Goal: Find specific page/section: Find specific page/section

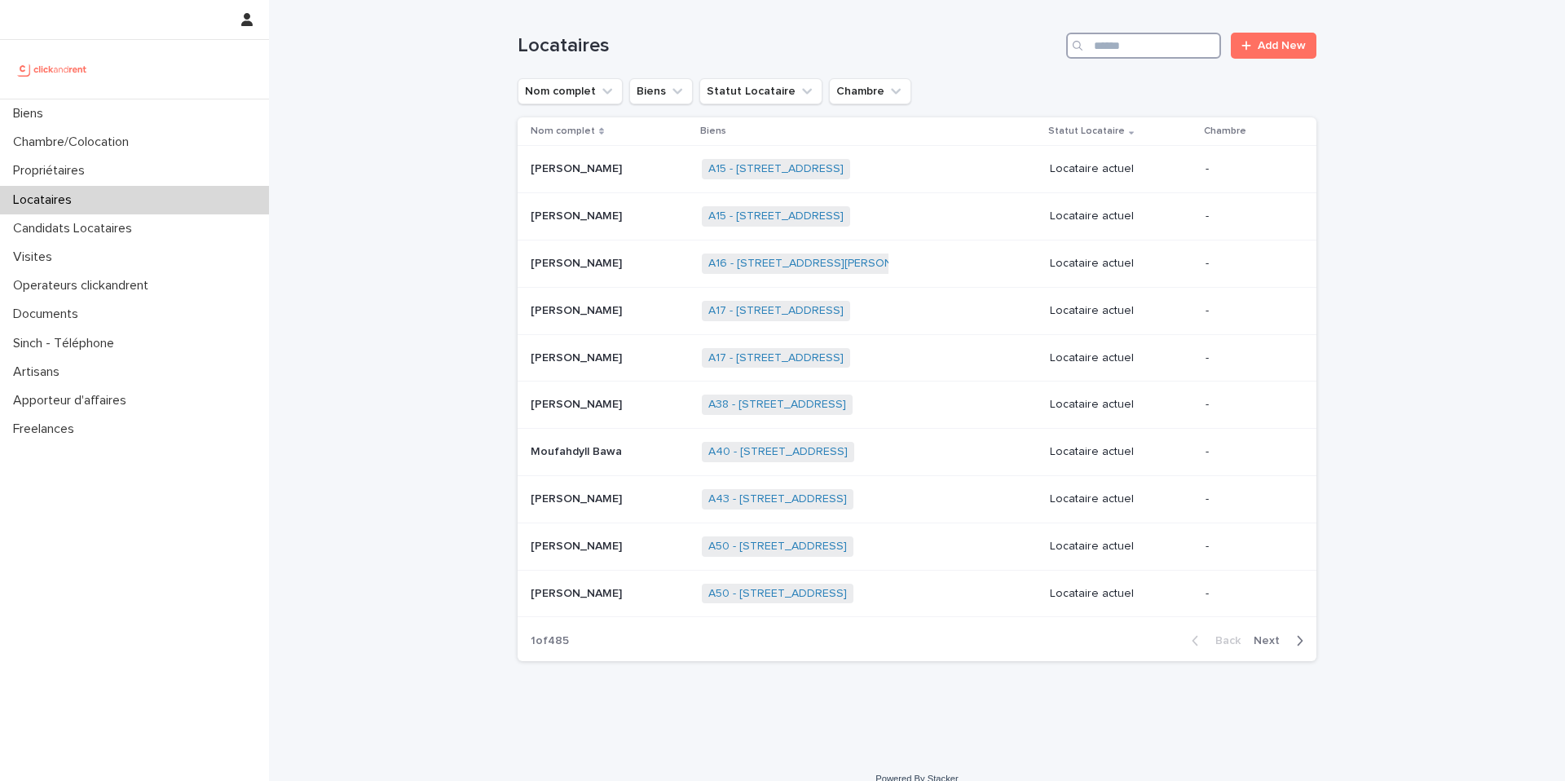
click at [1118, 48] on input "Search" at bounding box center [1143, 46] width 155 height 26
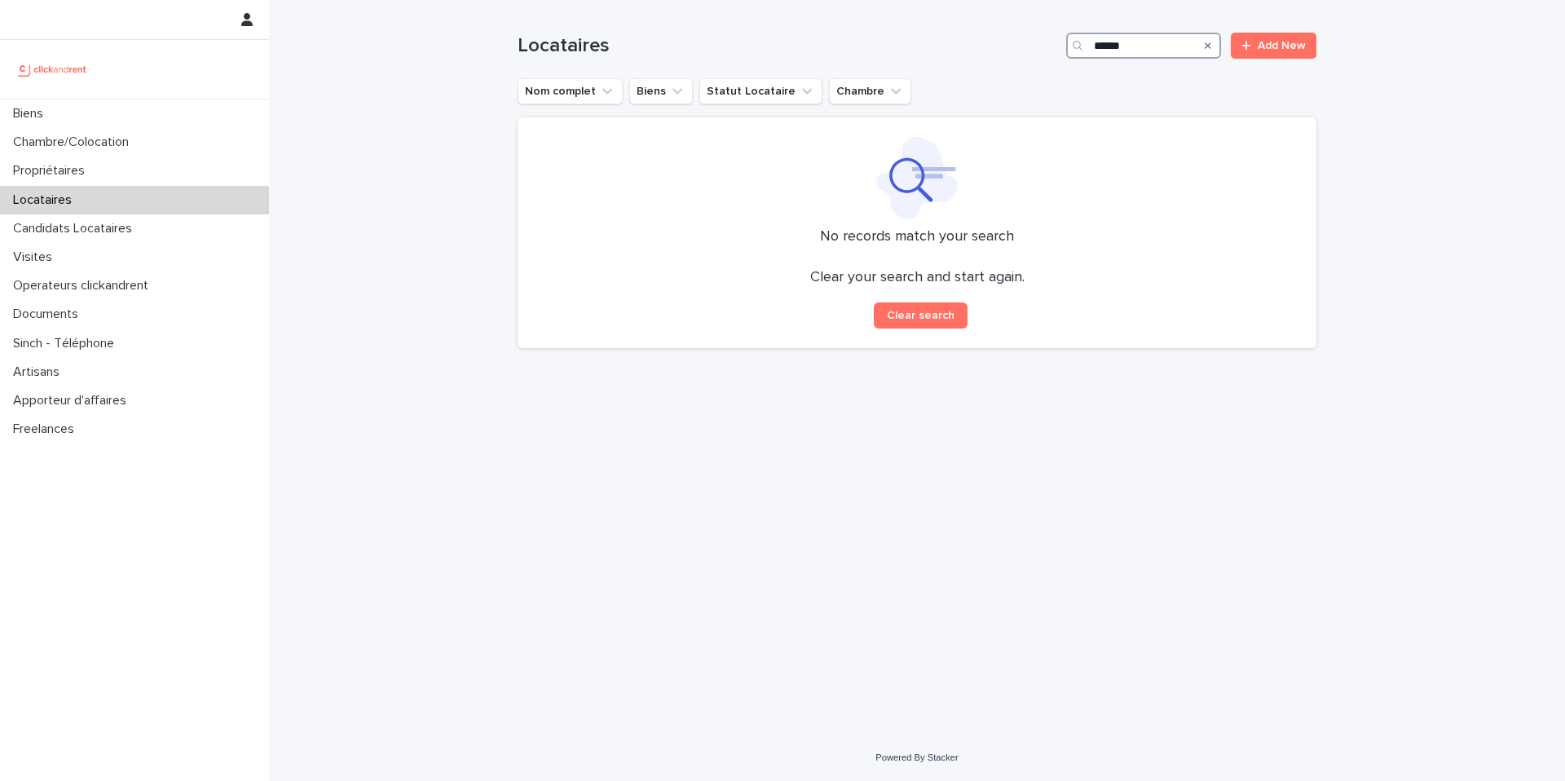
type input "*****"
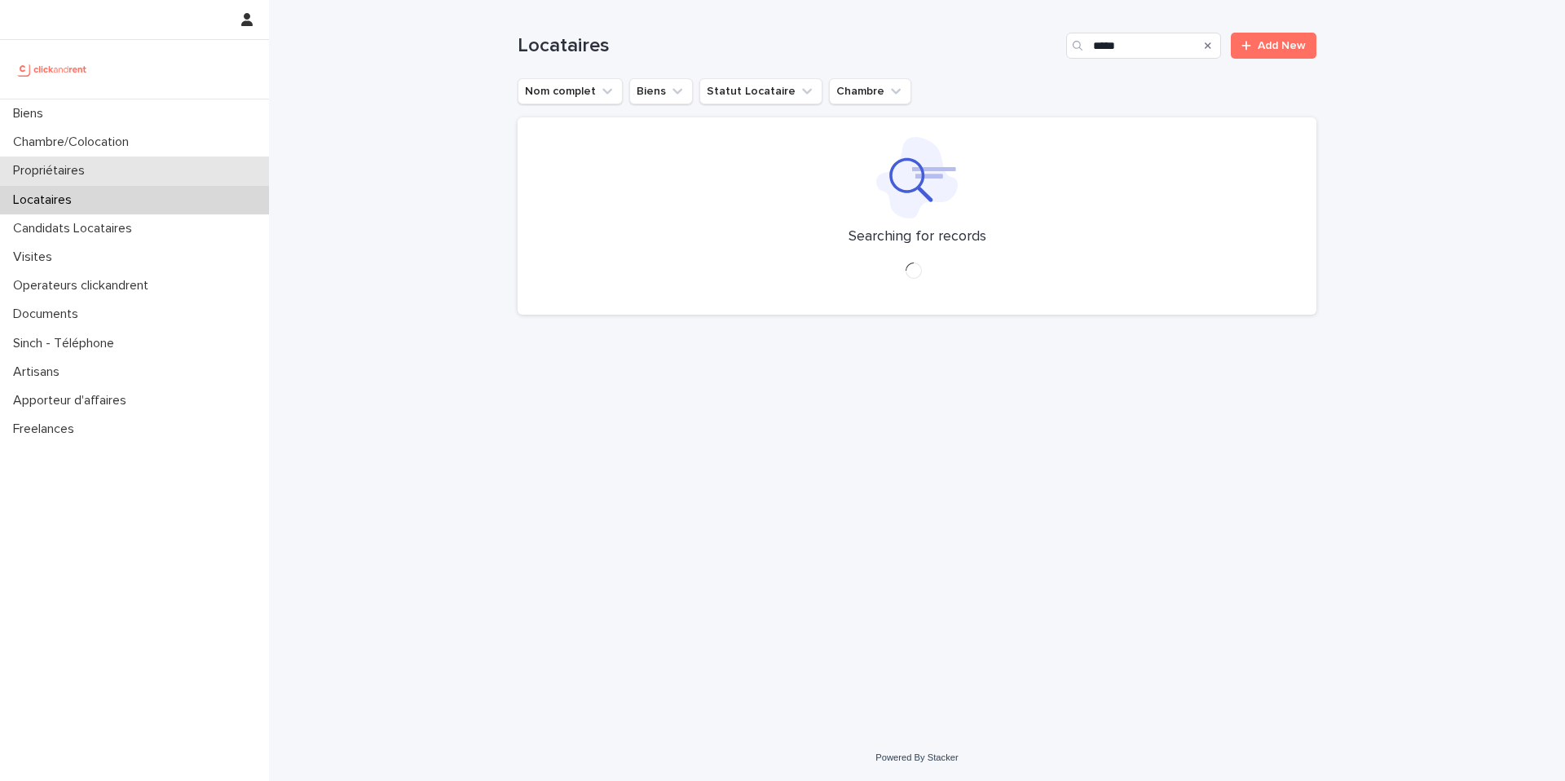
click at [131, 163] on div "Propriétaires" at bounding box center [134, 171] width 269 height 29
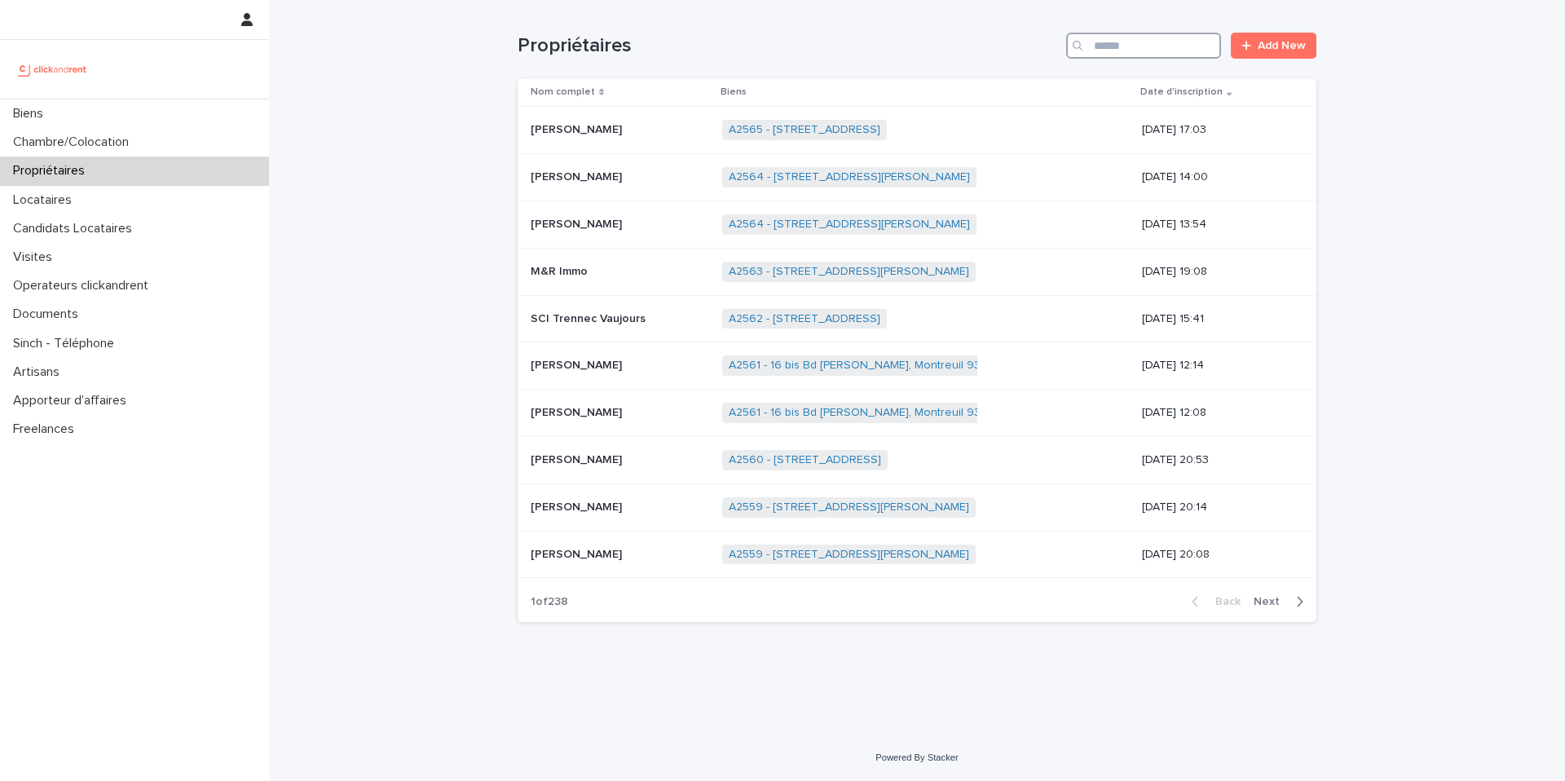
click at [1165, 50] on input "Search" at bounding box center [1143, 46] width 155 height 26
type input "******"
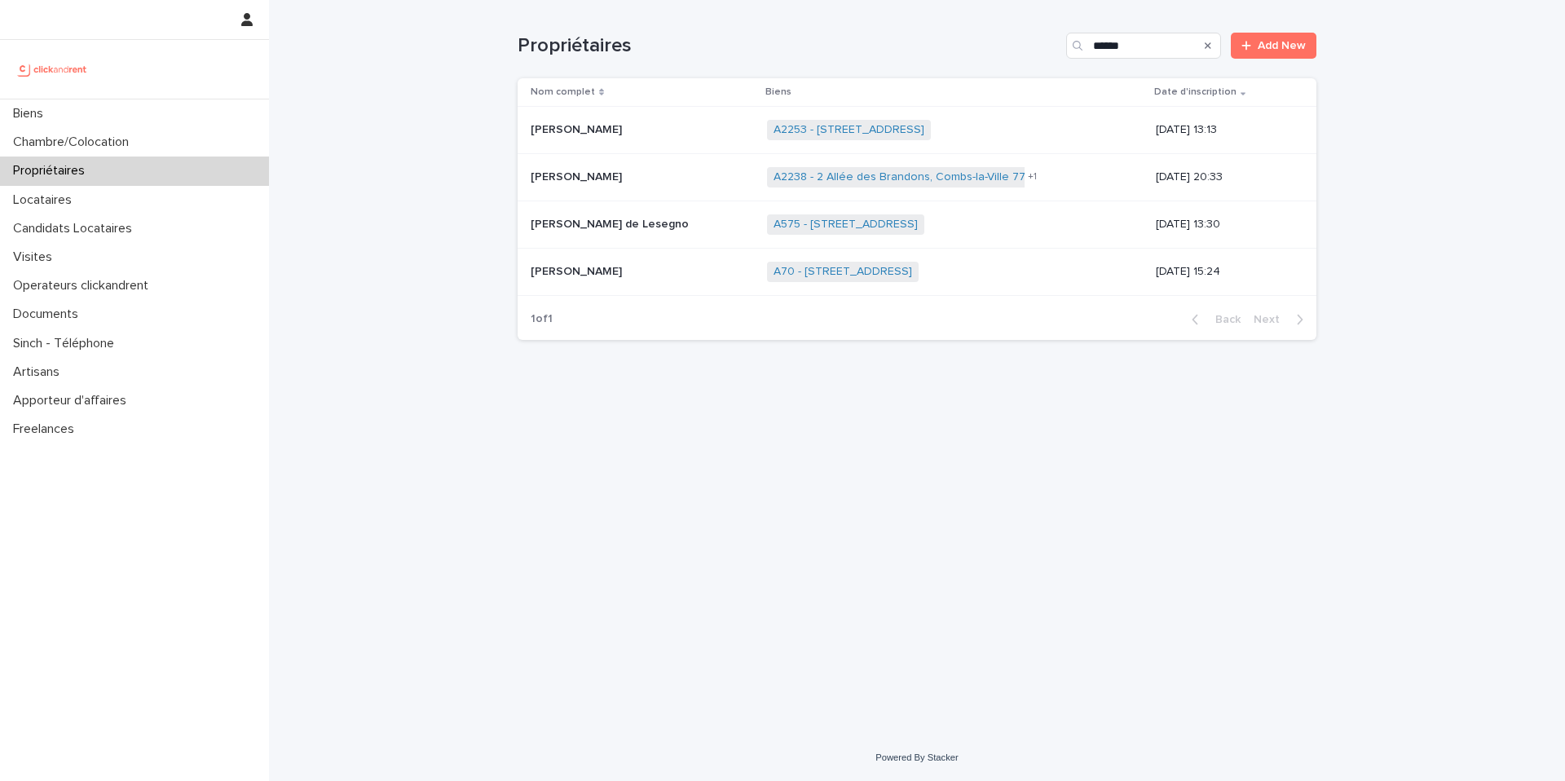
click at [635, 218] on p "[PERSON_NAME] de Lesegno" at bounding box center [611, 222] width 161 height 17
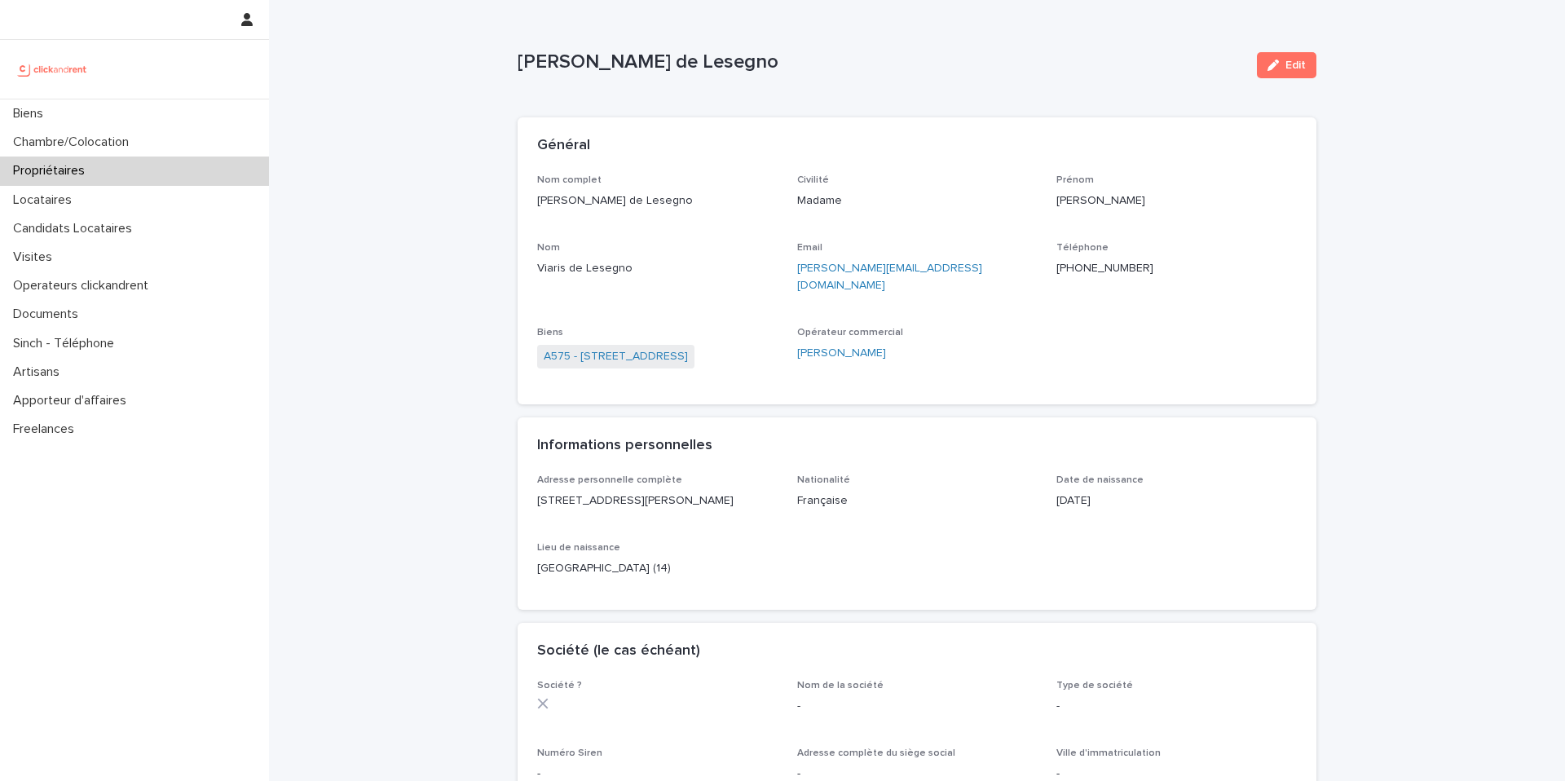
scroll to position [2, 0]
click at [645, 346] on link "A575 - [STREET_ADDRESS]" at bounding box center [616, 354] width 144 height 17
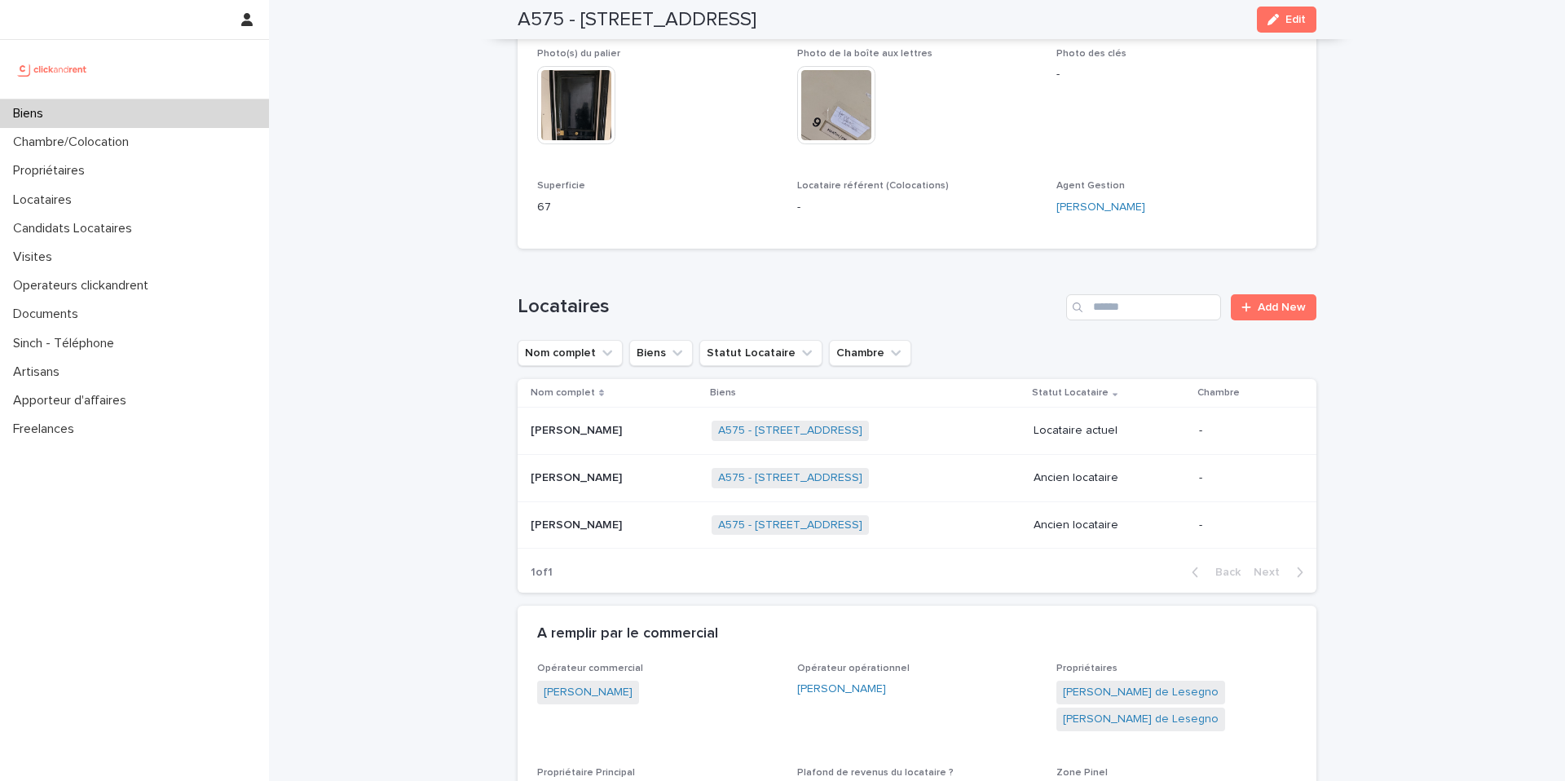
scroll to position [672, 0]
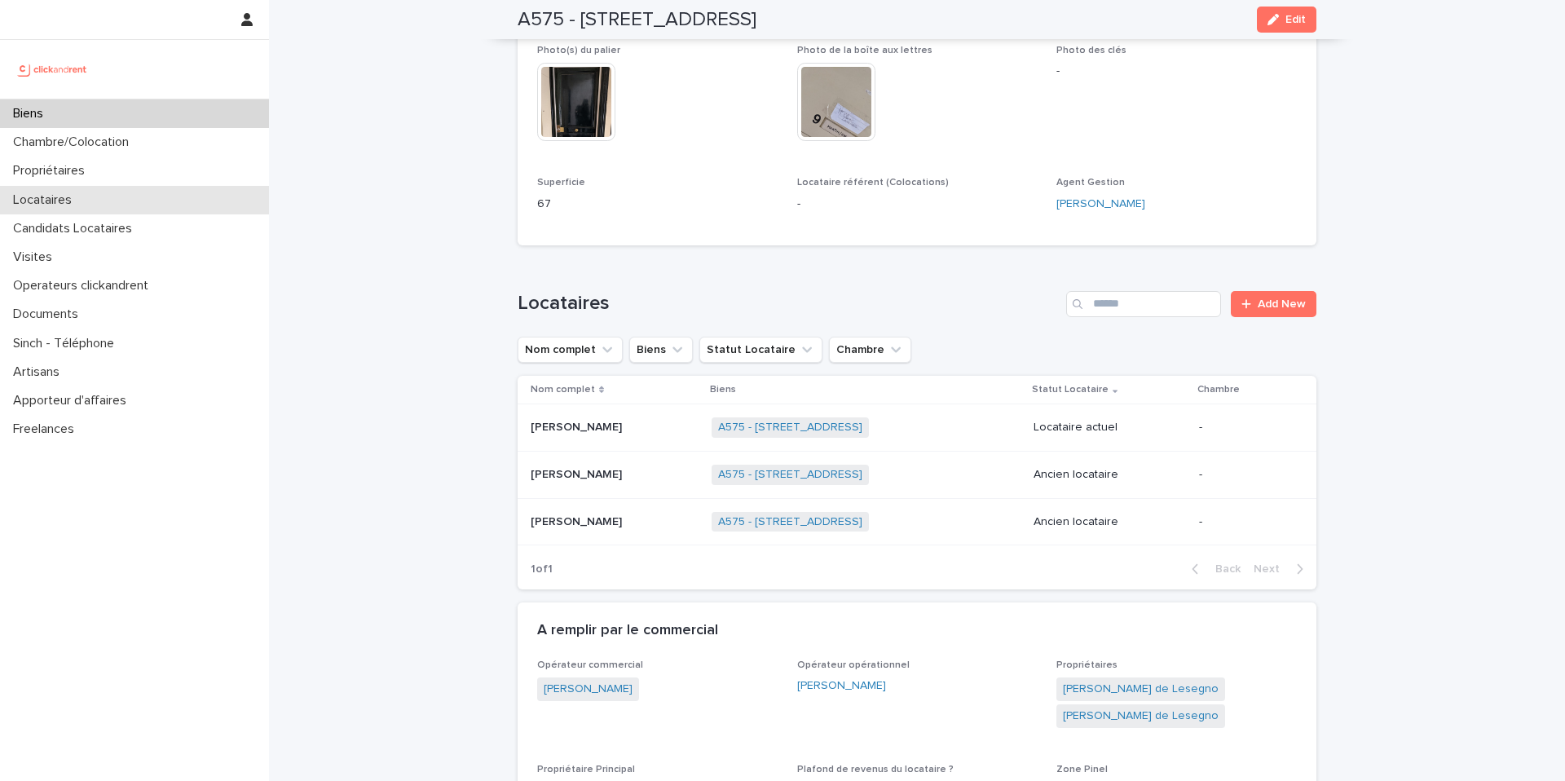
click at [91, 201] on div "Locataires" at bounding box center [134, 200] width 269 height 29
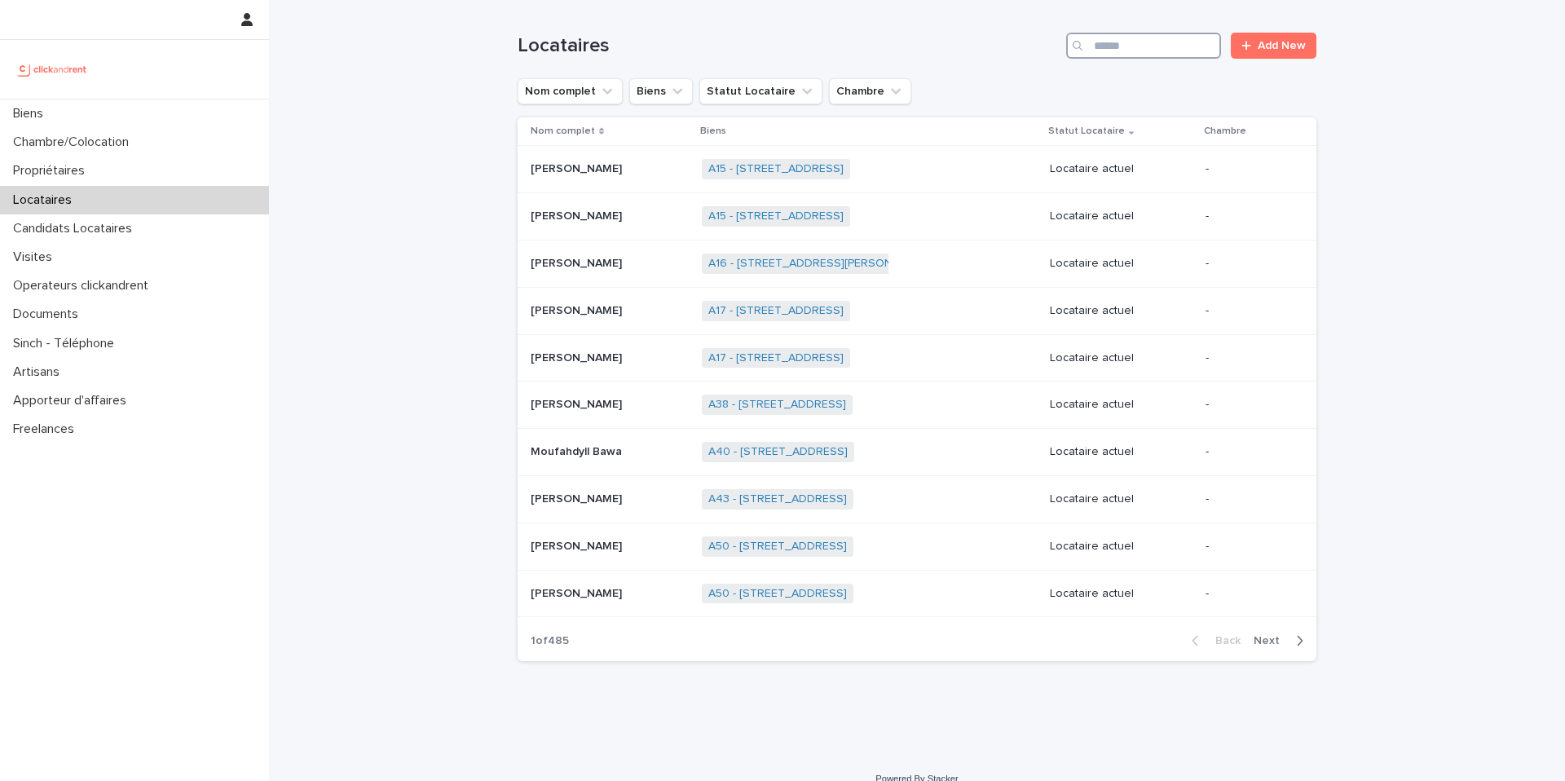
click at [1150, 46] on input "Search" at bounding box center [1143, 46] width 155 height 26
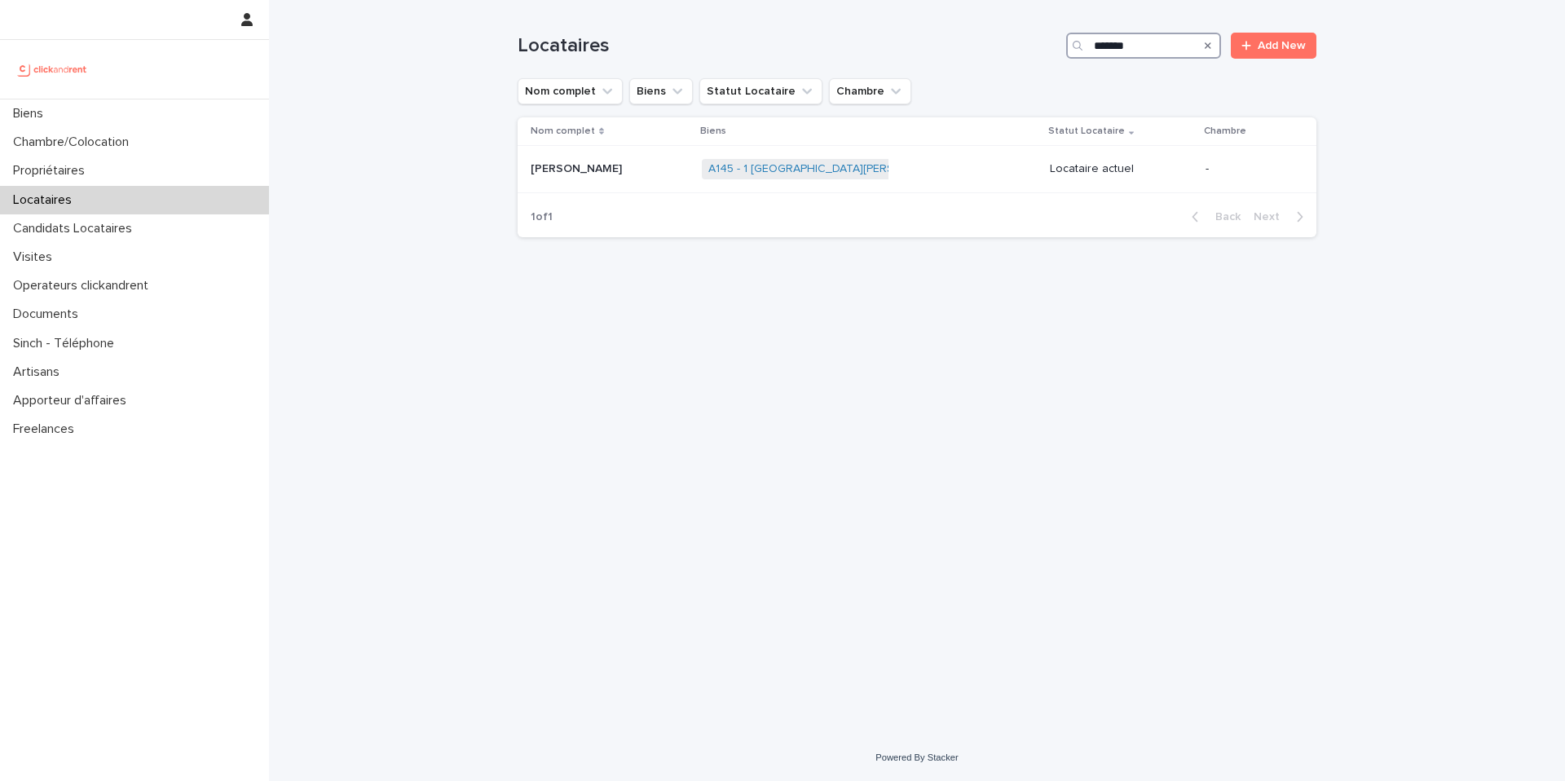
type input "*******"
click at [857, 168] on link "A145 - 1 [GEOGRAPHIC_DATA][PERSON_NAME], Thiais 94320" at bounding box center [867, 169] width 319 height 14
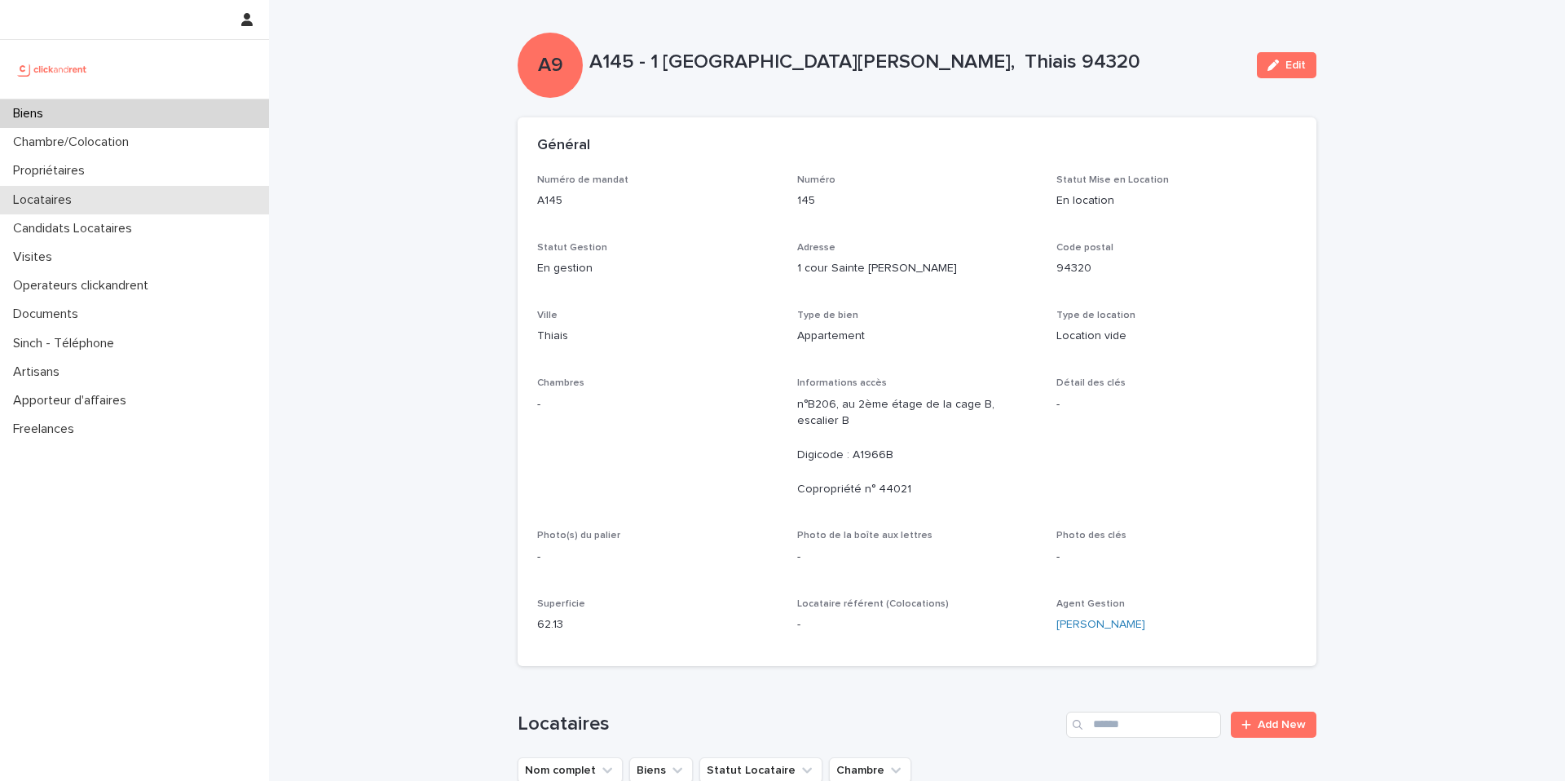
click at [77, 198] on p "Locataires" at bounding box center [46, 199] width 78 height 15
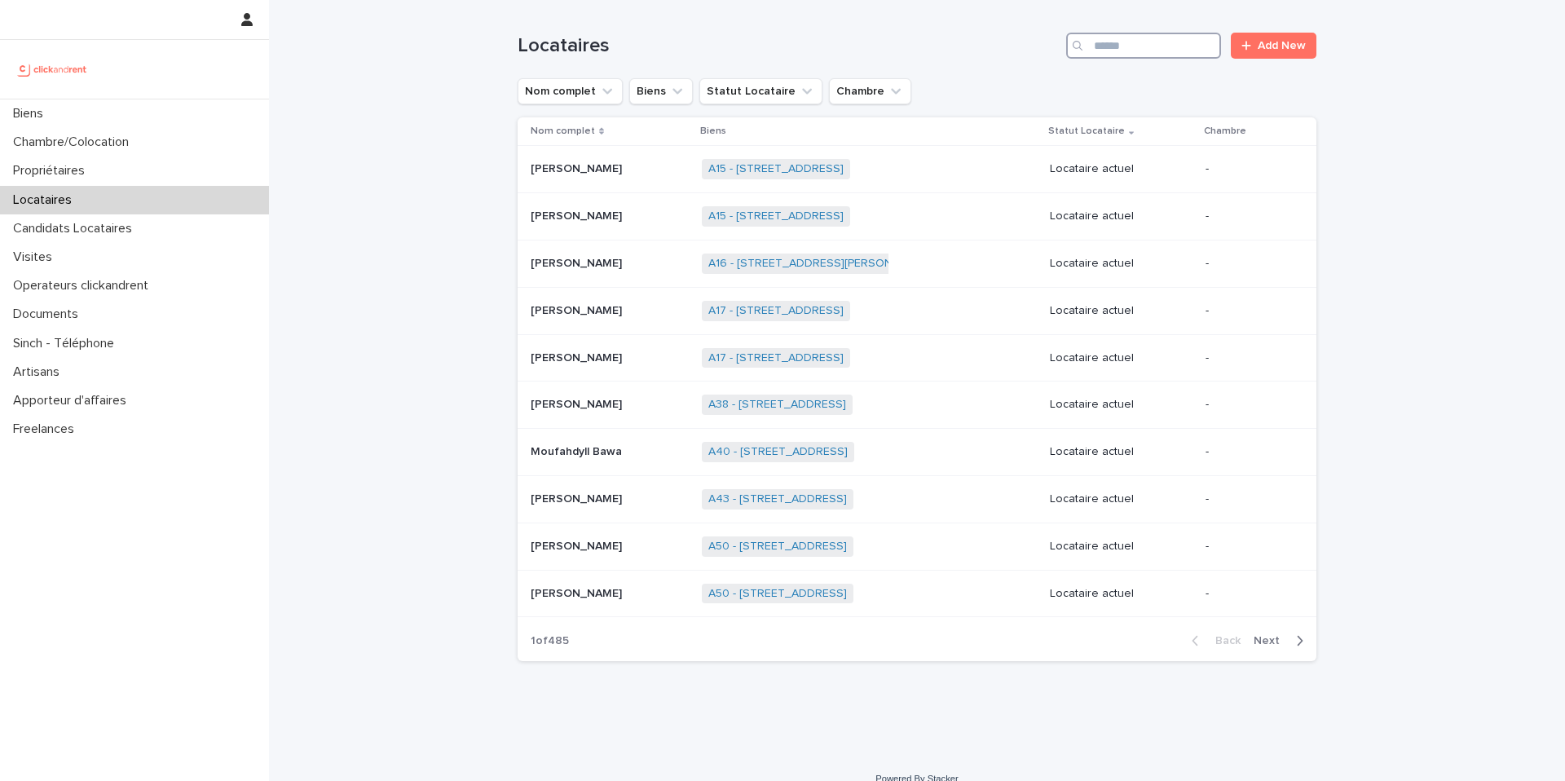
click at [1153, 43] on input "Search" at bounding box center [1143, 46] width 155 height 26
click at [128, 166] on div "Propriétaires" at bounding box center [134, 171] width 269 height 29
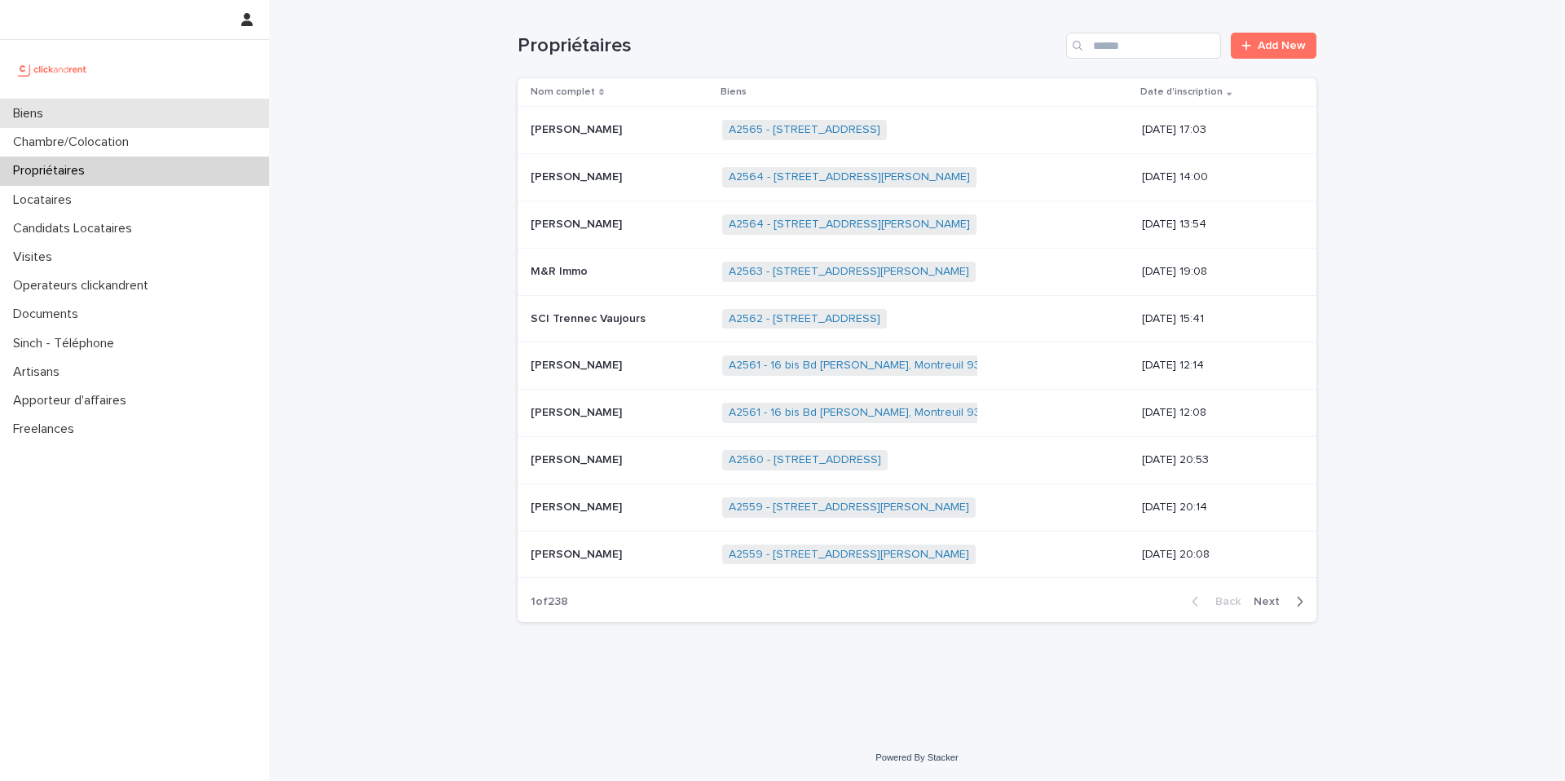
click at [99, 124] on div "Biens" at bounding box center [134, 113] width 269 height 29
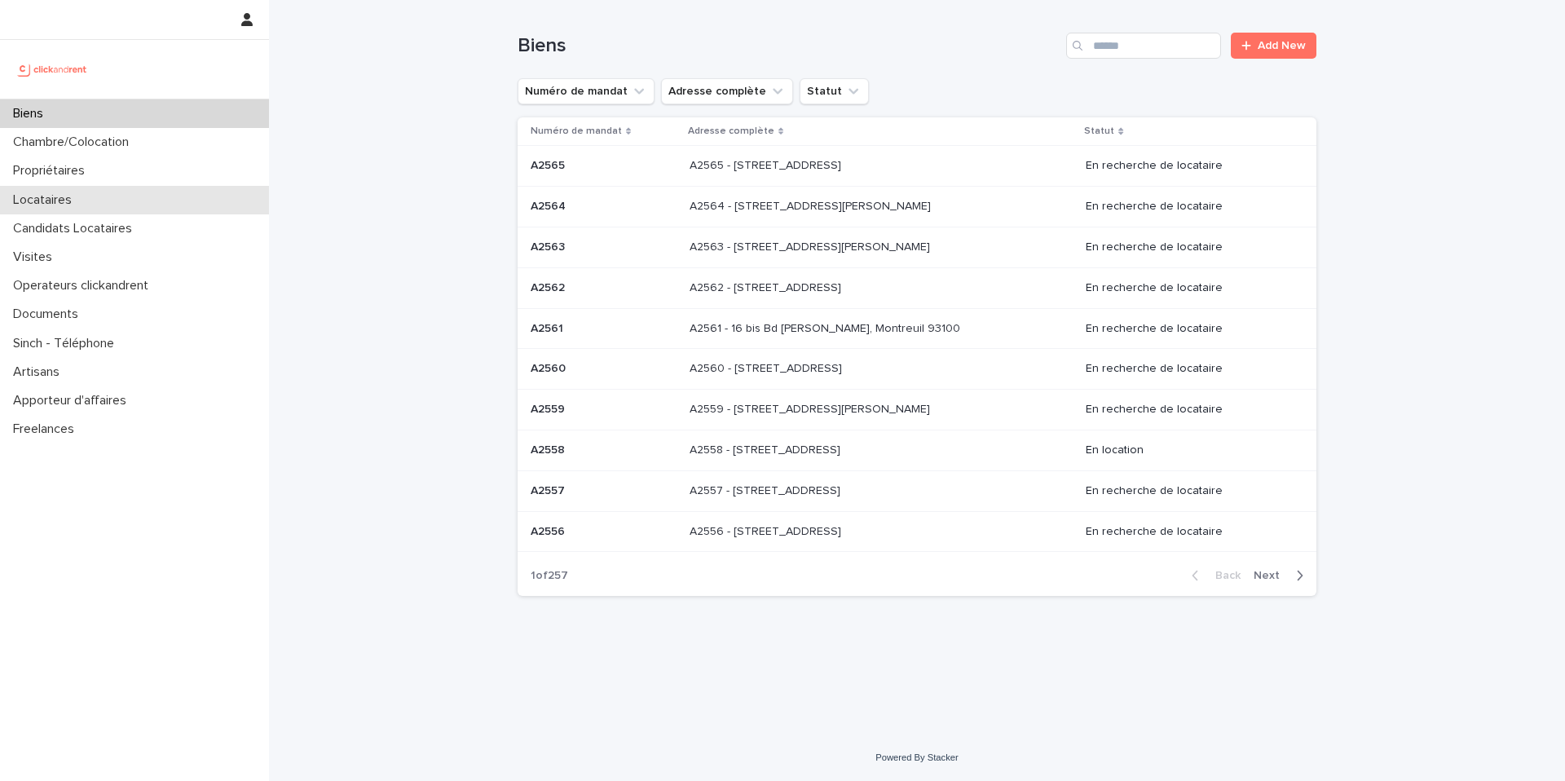
click at [112, 188] on div "Locataires" at bounding box center [134, 200] width 269 height 29
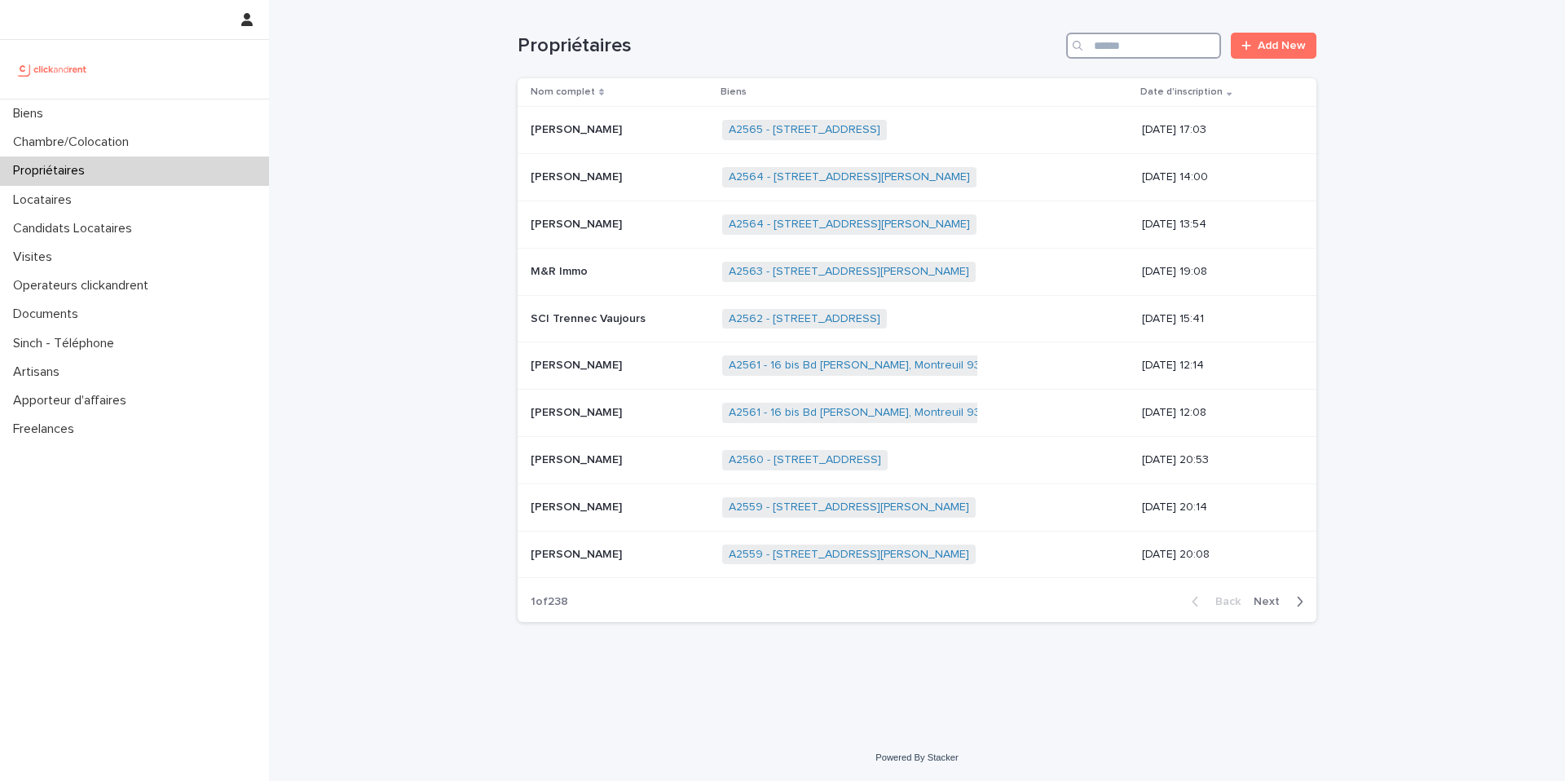
click at [1130, 38] on input "Search" at bounding box center [1143, 46] width 155 height 26
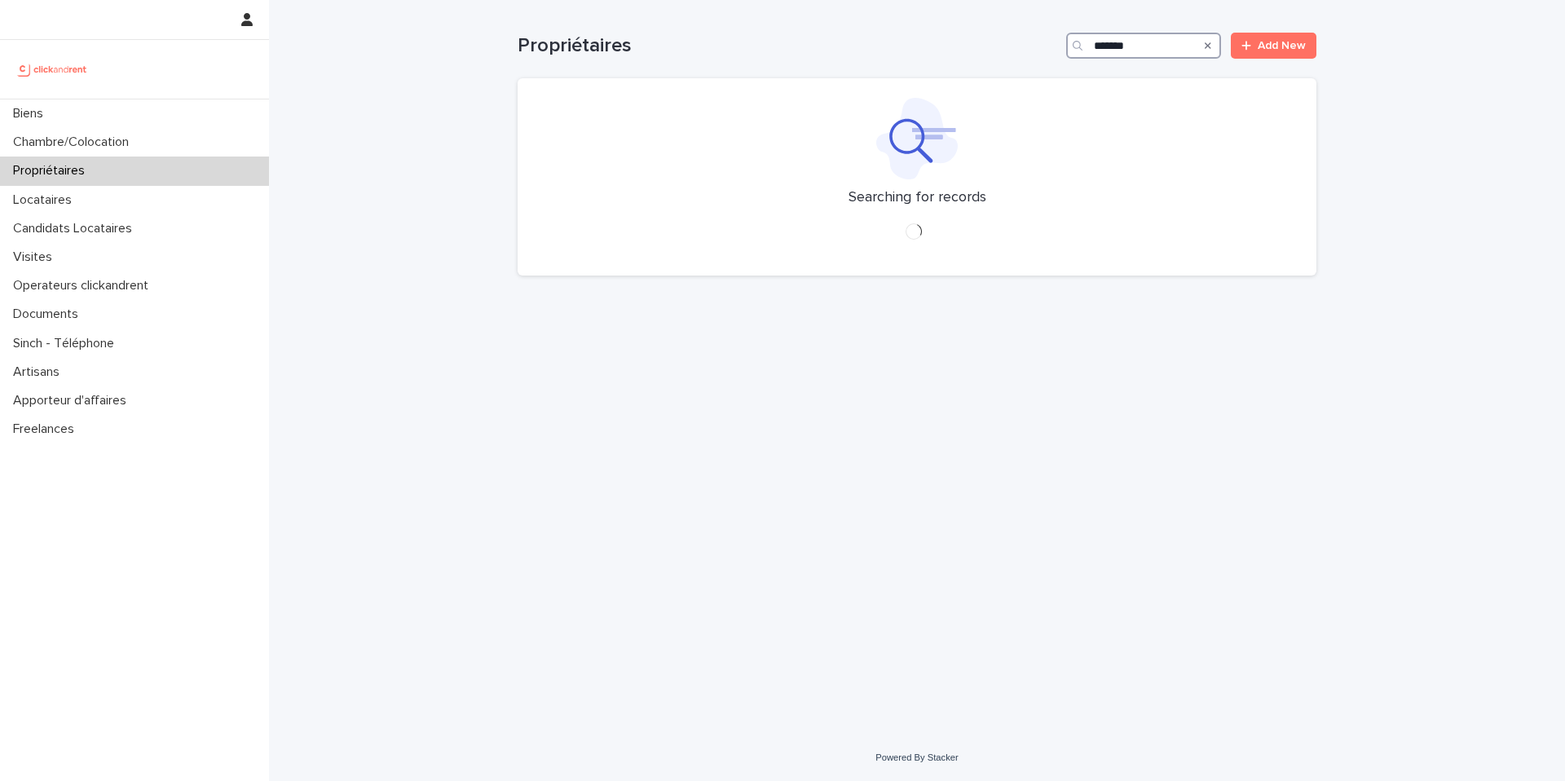
type input "********"
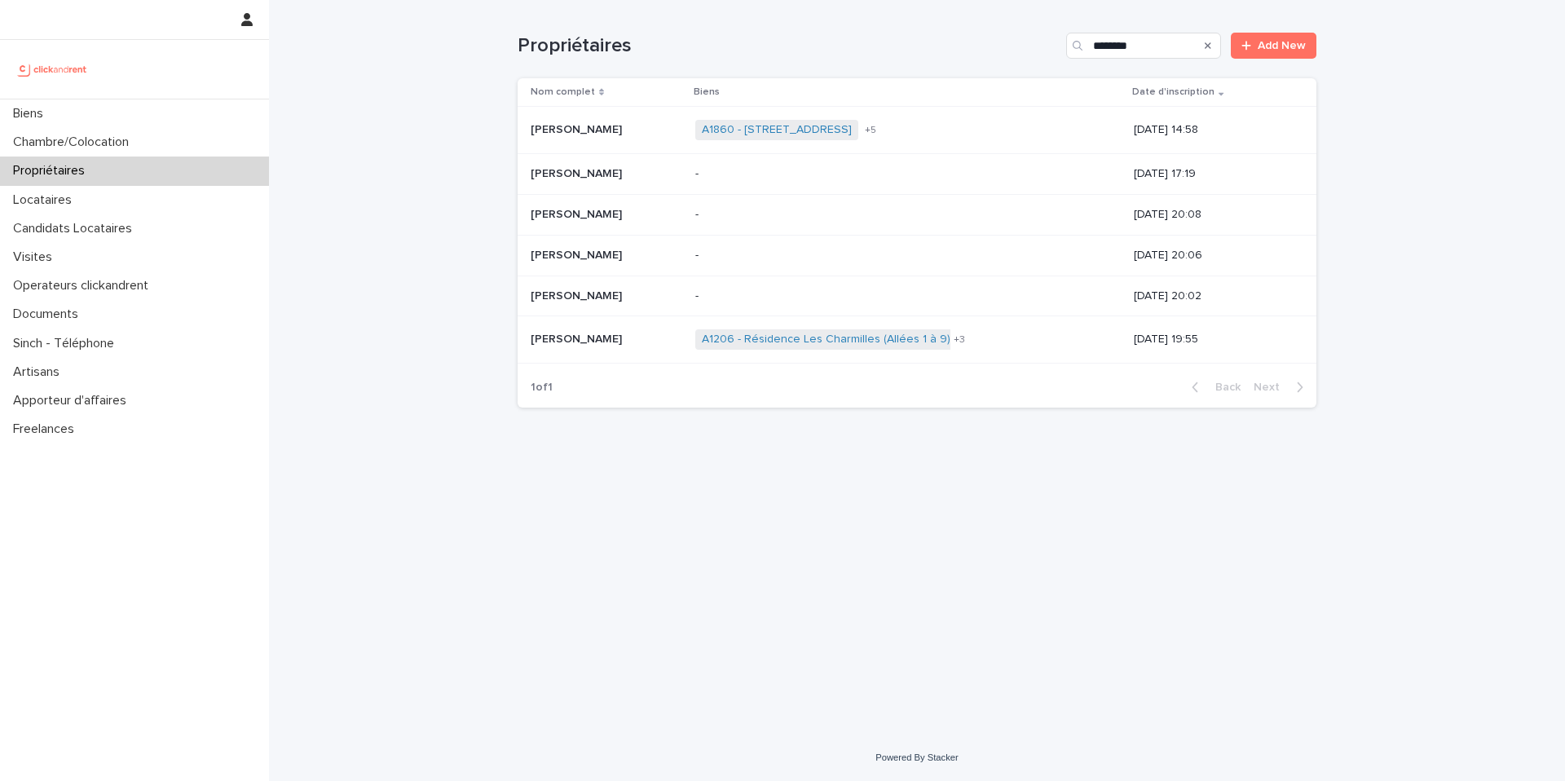
click at [624, 121] on p "[PERSON_NAME]" at bounding box center [578, 128] width 95 height 17
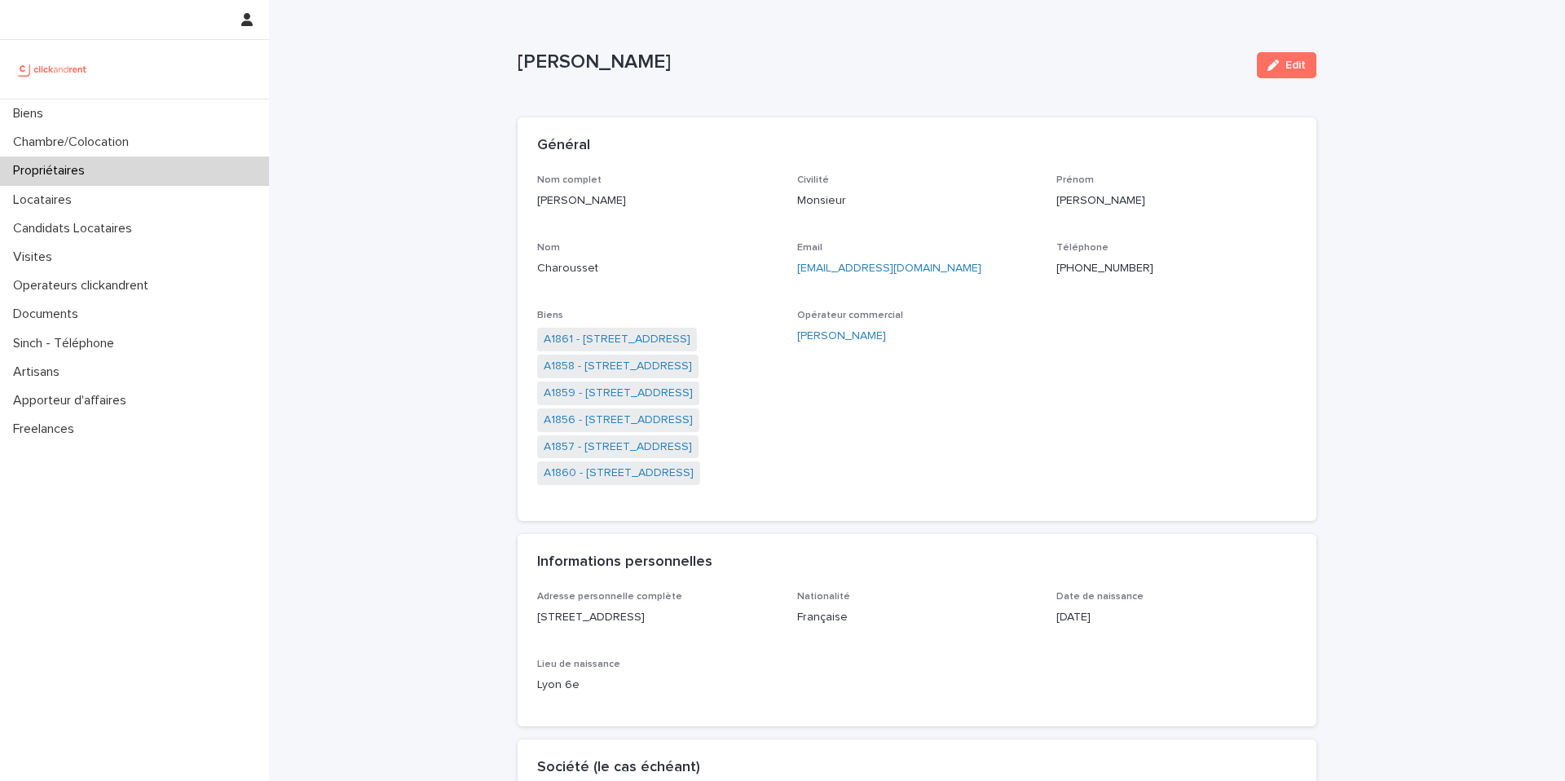
drag, startPoint x: 635, startPoint y: 203, endPoint x: 661, endPoint y: 201, distance: 26.1
click at [661, 201] on p "[PERSON_NAME]" at bounding box center [657, 200] width 240 height 17
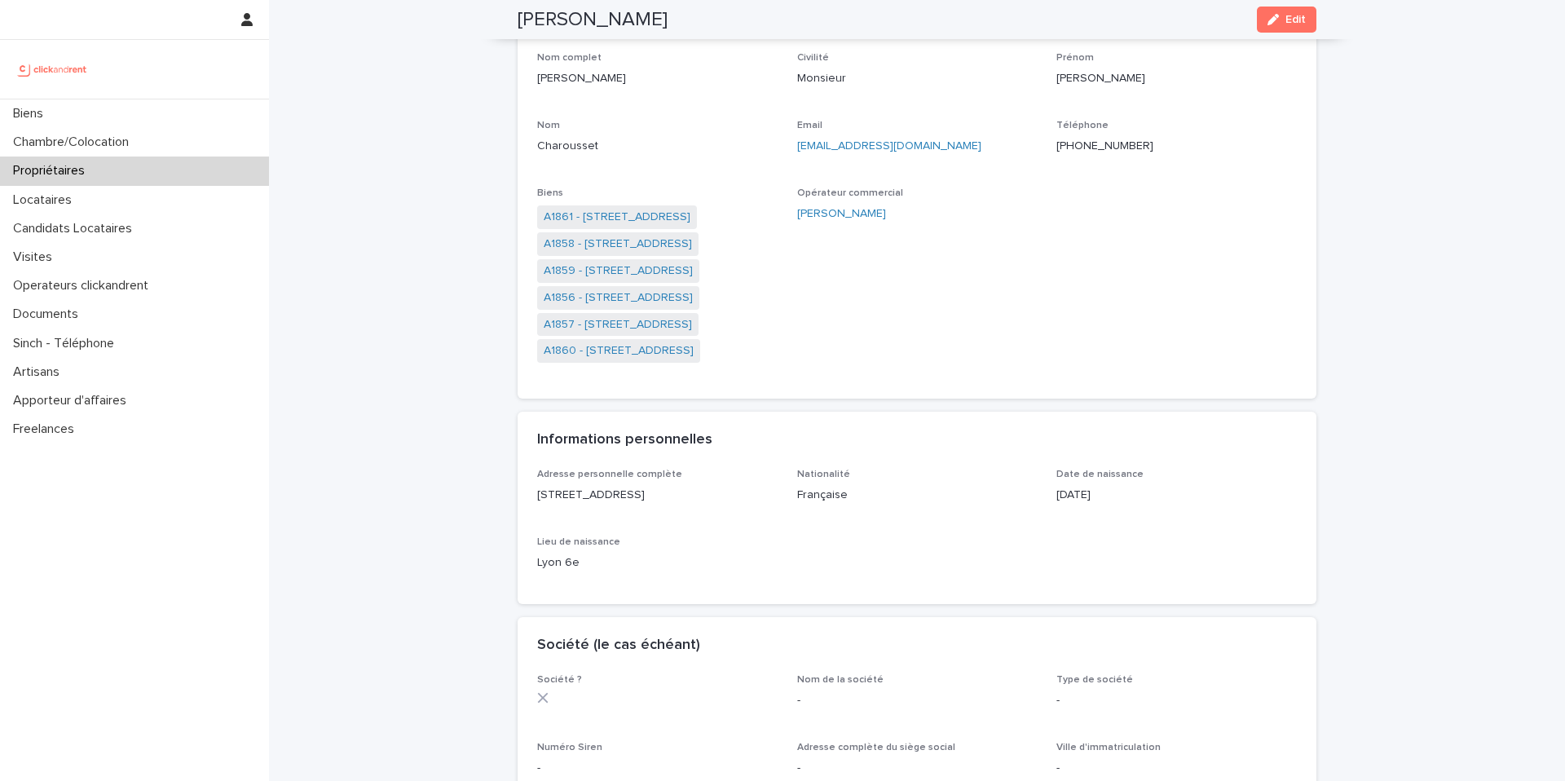
scroll to position [117, 0]
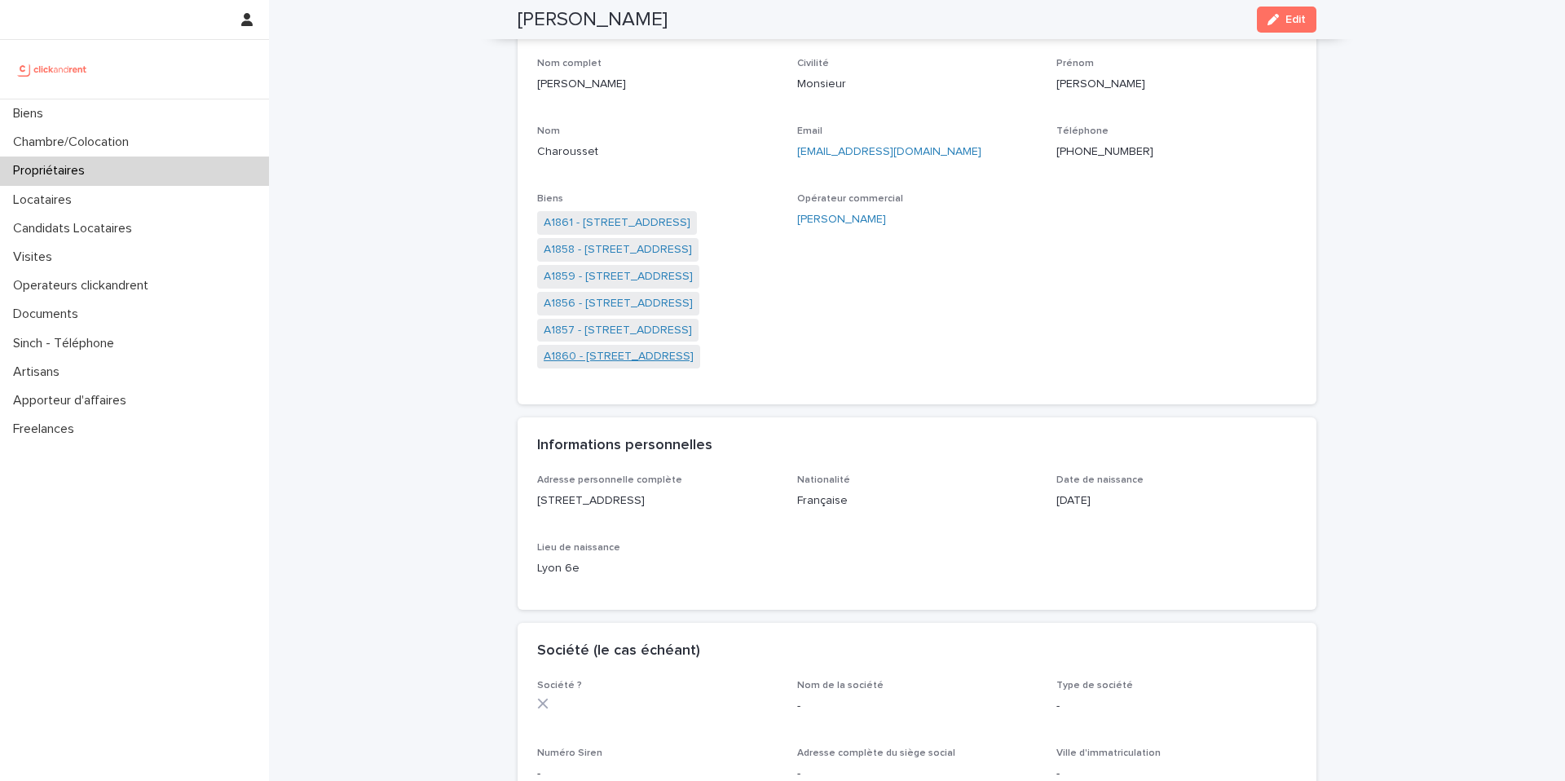
click at [606, 353] on link "A1860 - [STREET_ADDRESS]" at bounding box center [619, 356] width 150 height 17
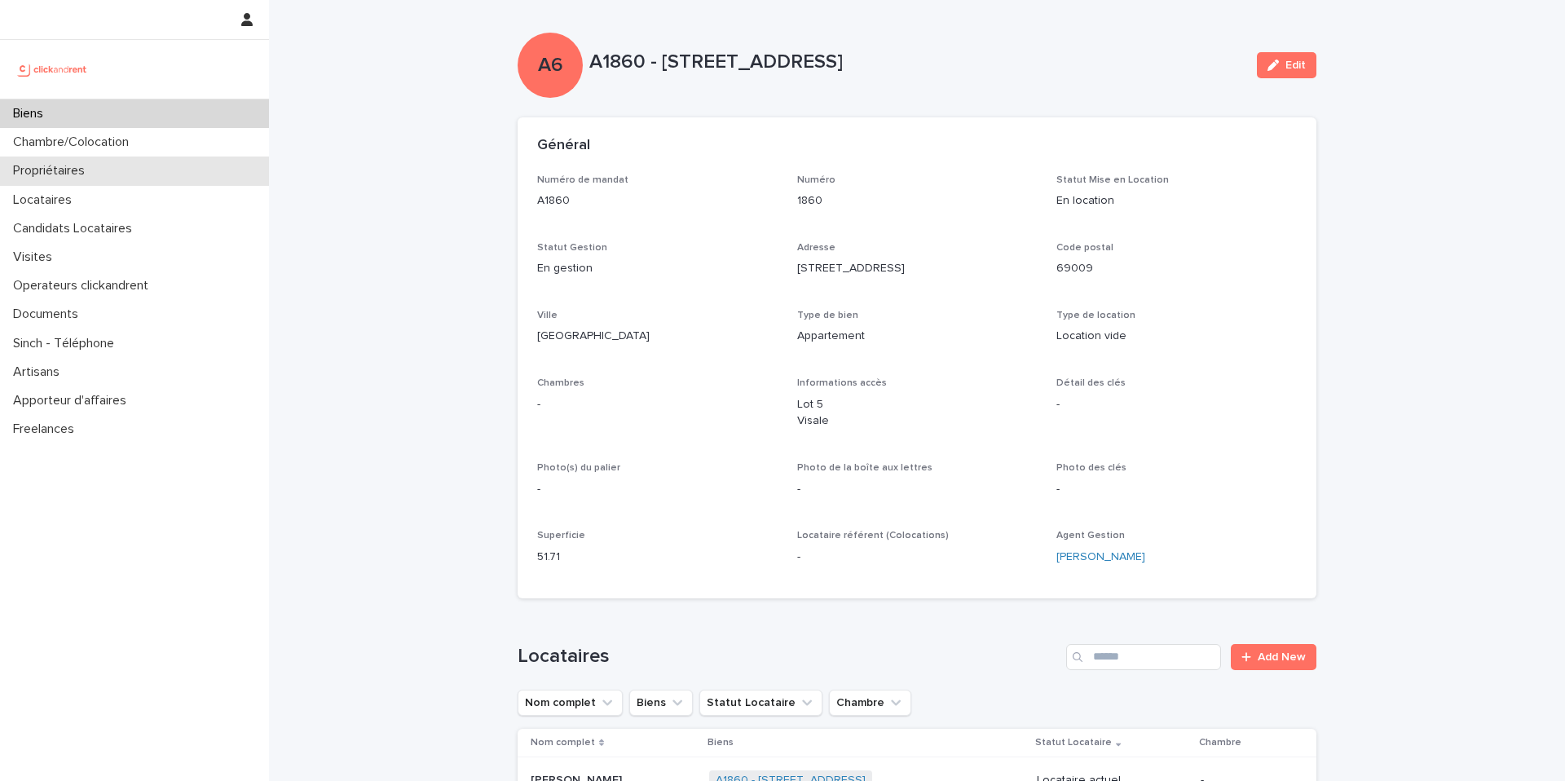
click at [95, 174] on p "Propriétaires" at bounding box center [52, 170] width 91 height 15
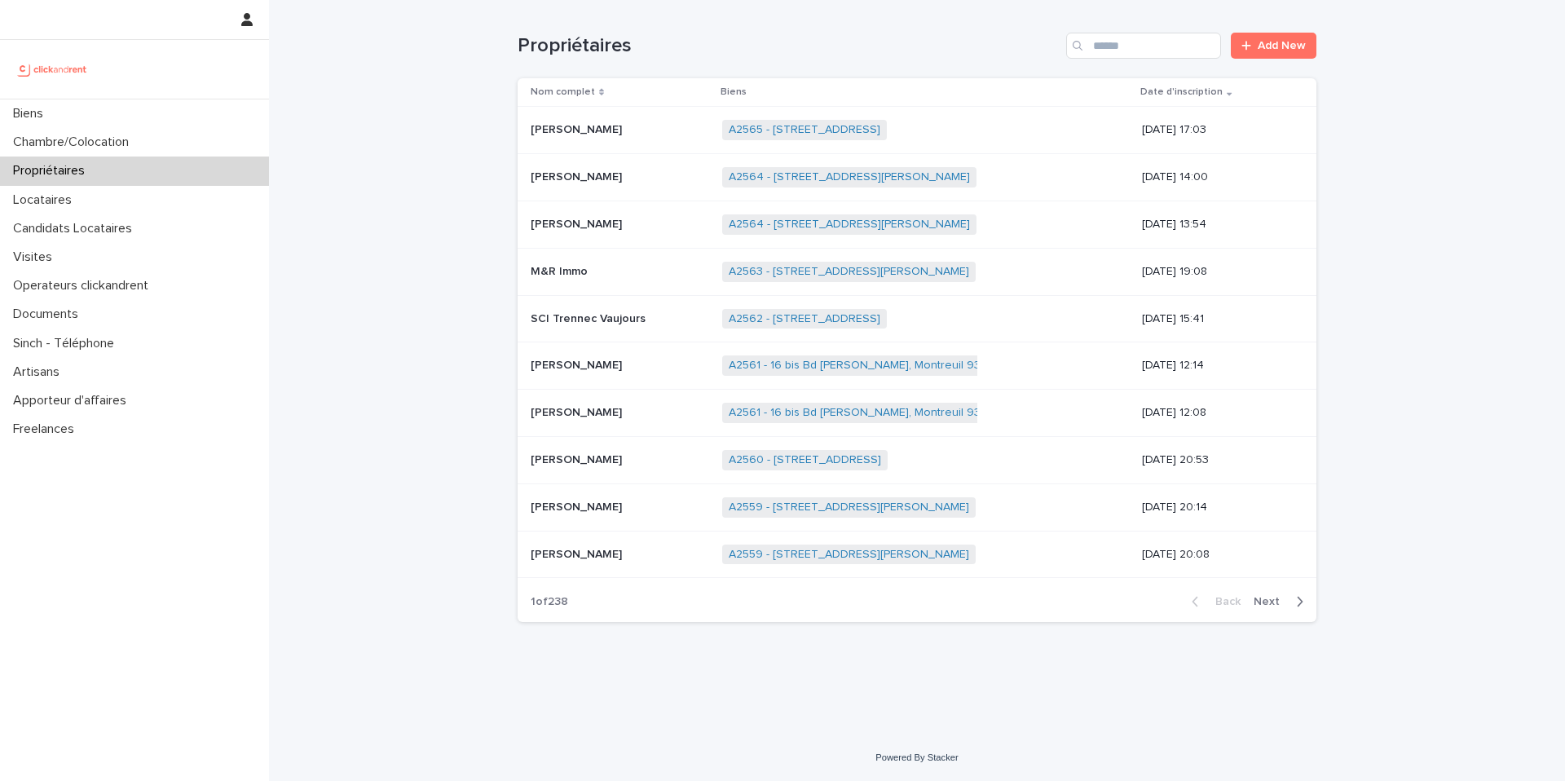
click at [1163, 59] on div "Propriétaires Add New" at bounding box center [917, 39] width 799 height 78
click at [1160, 44] on input "Search" at bounding box center [1143, 46] width 155 height 26
